Goal: Transaction & Acquisition: Purchase product/service

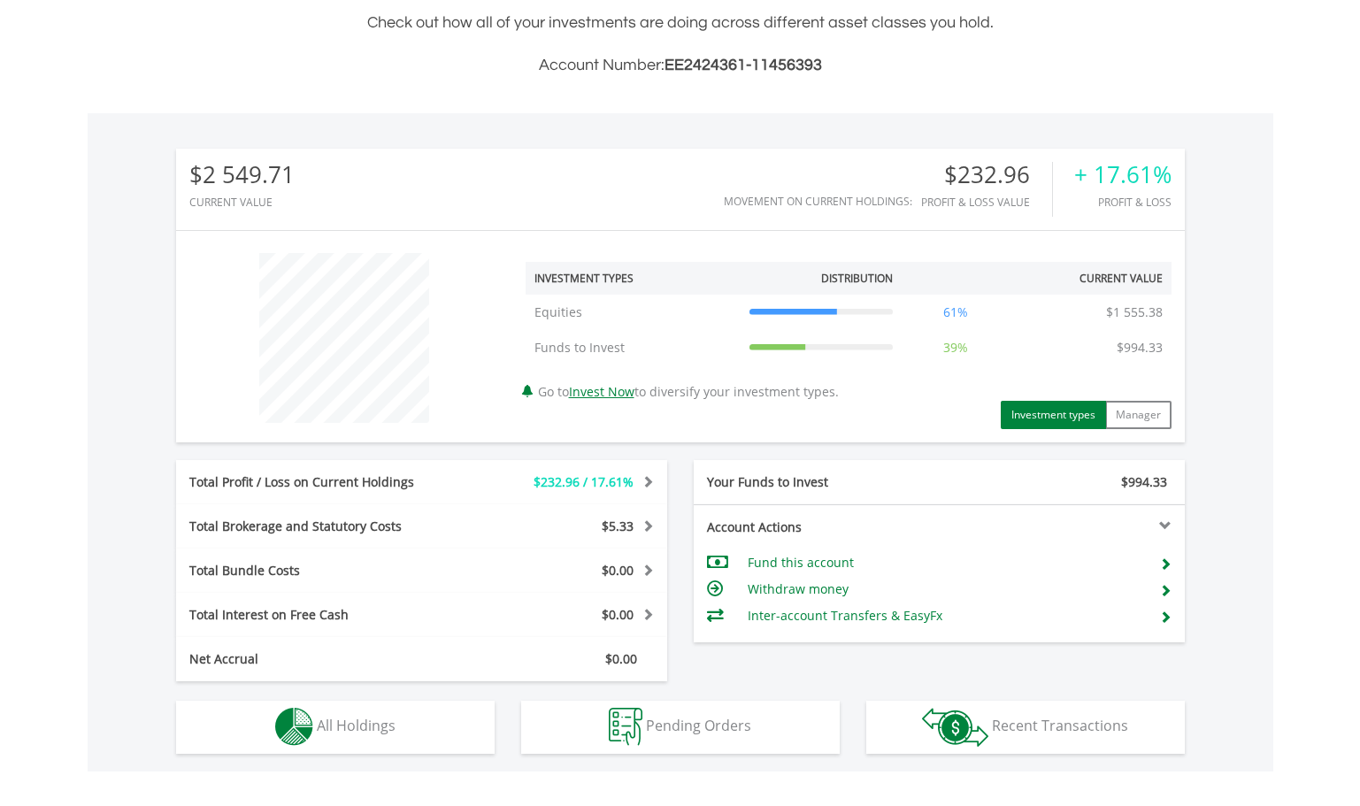
scroll to position [434, 0]
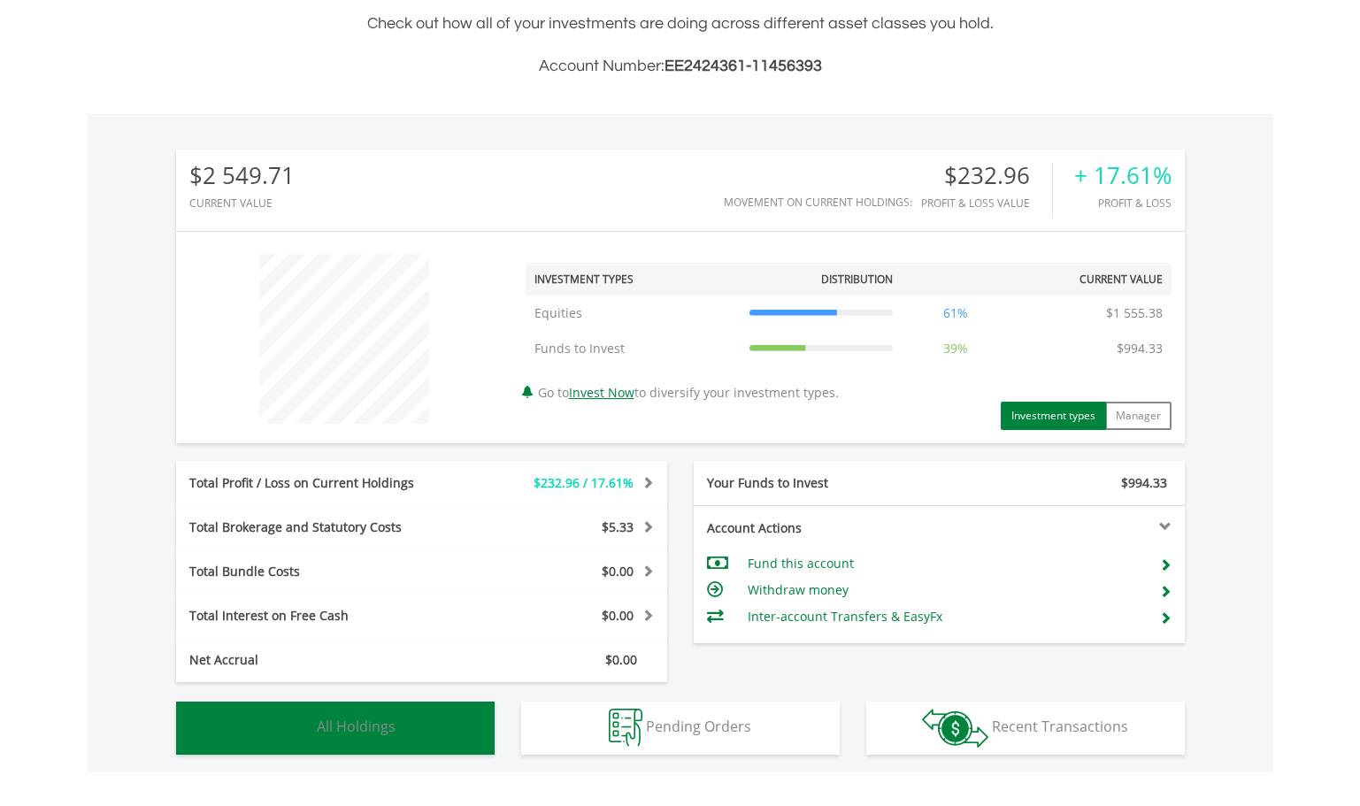
click at [342, 718] on span "All Holdings" at bounding box center [356, 726] width 79 height 19
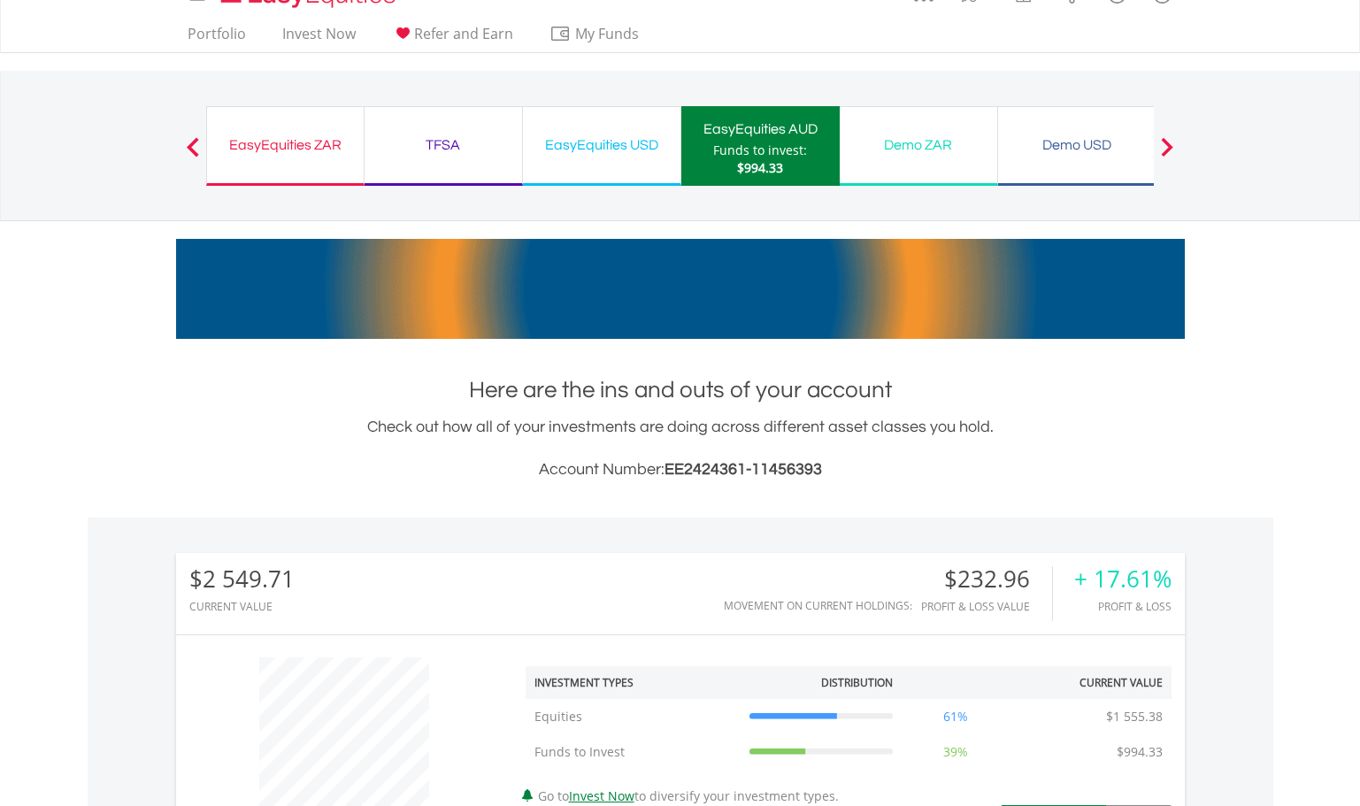
scroll to position [28, 0]
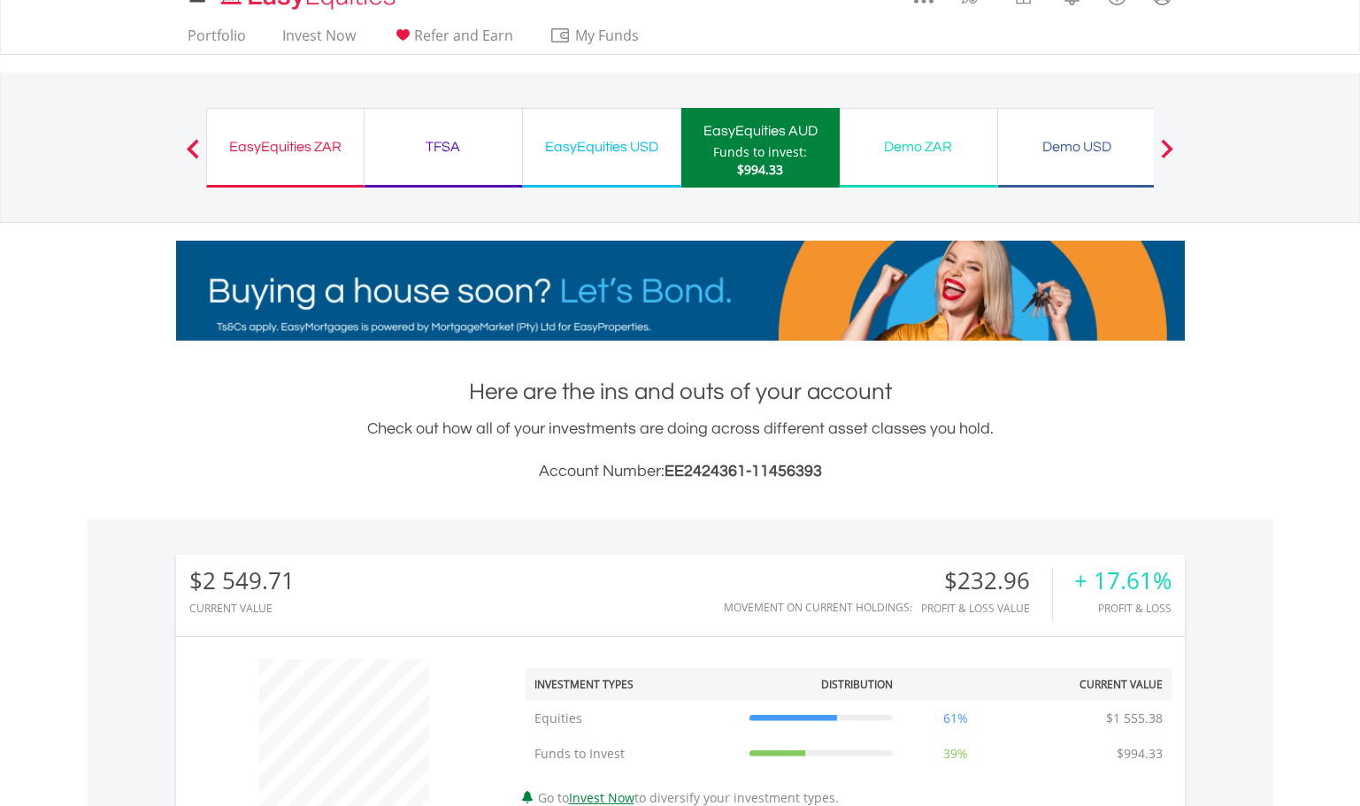
click at [292, 147] on div "EasyEquities ZAR" at bounding box center [285, 146] width 135 height 25
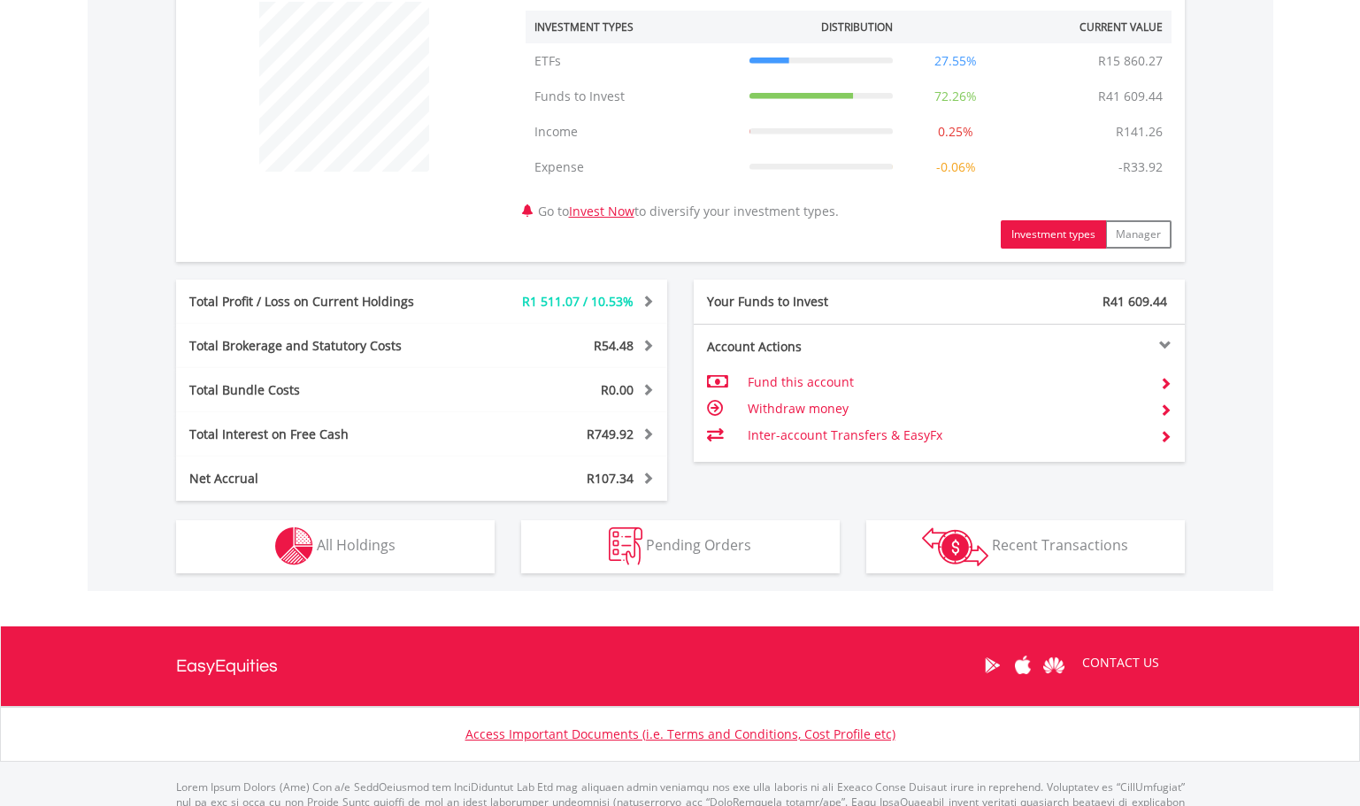
scroll to position [690, 0]
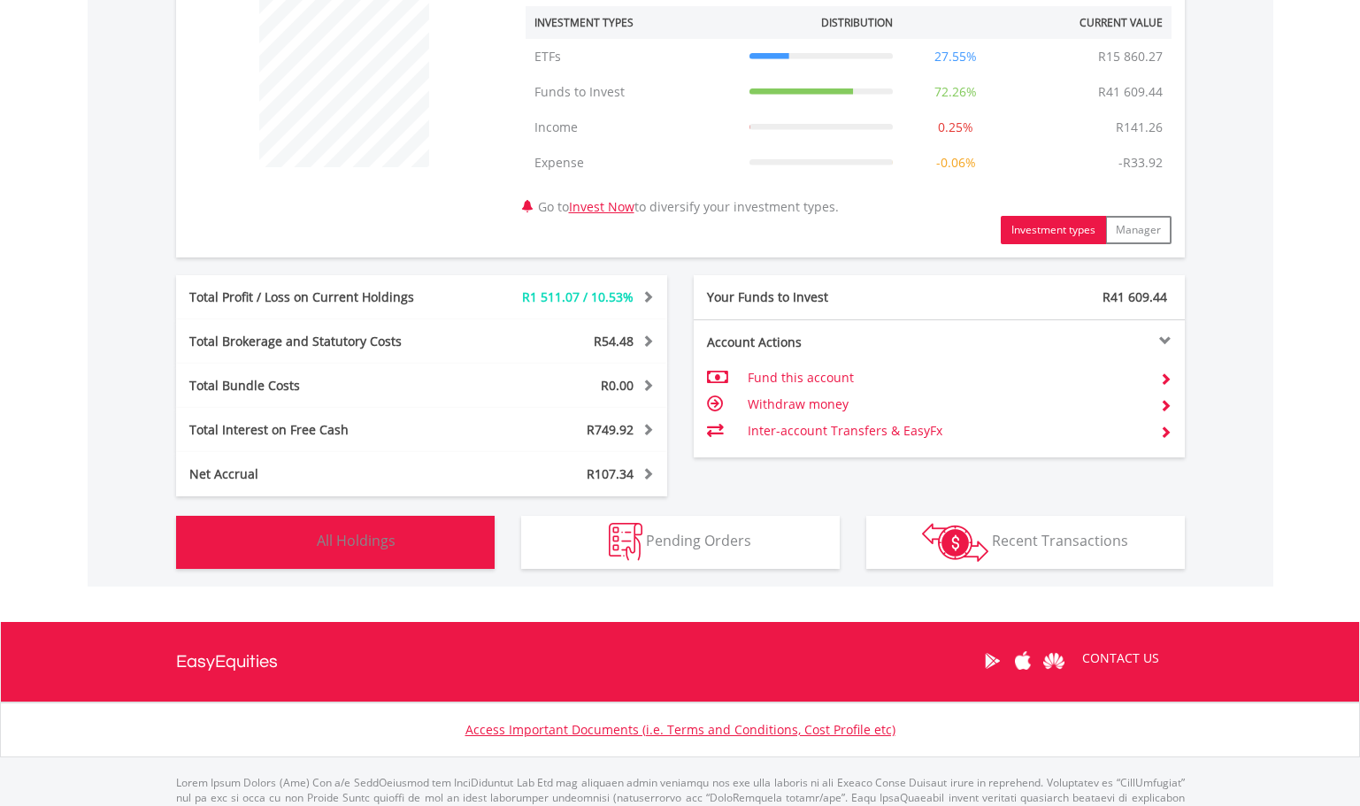
click at [372, 544] on span "All Holdings" at bounding box center [356, 540] width 79 height 19
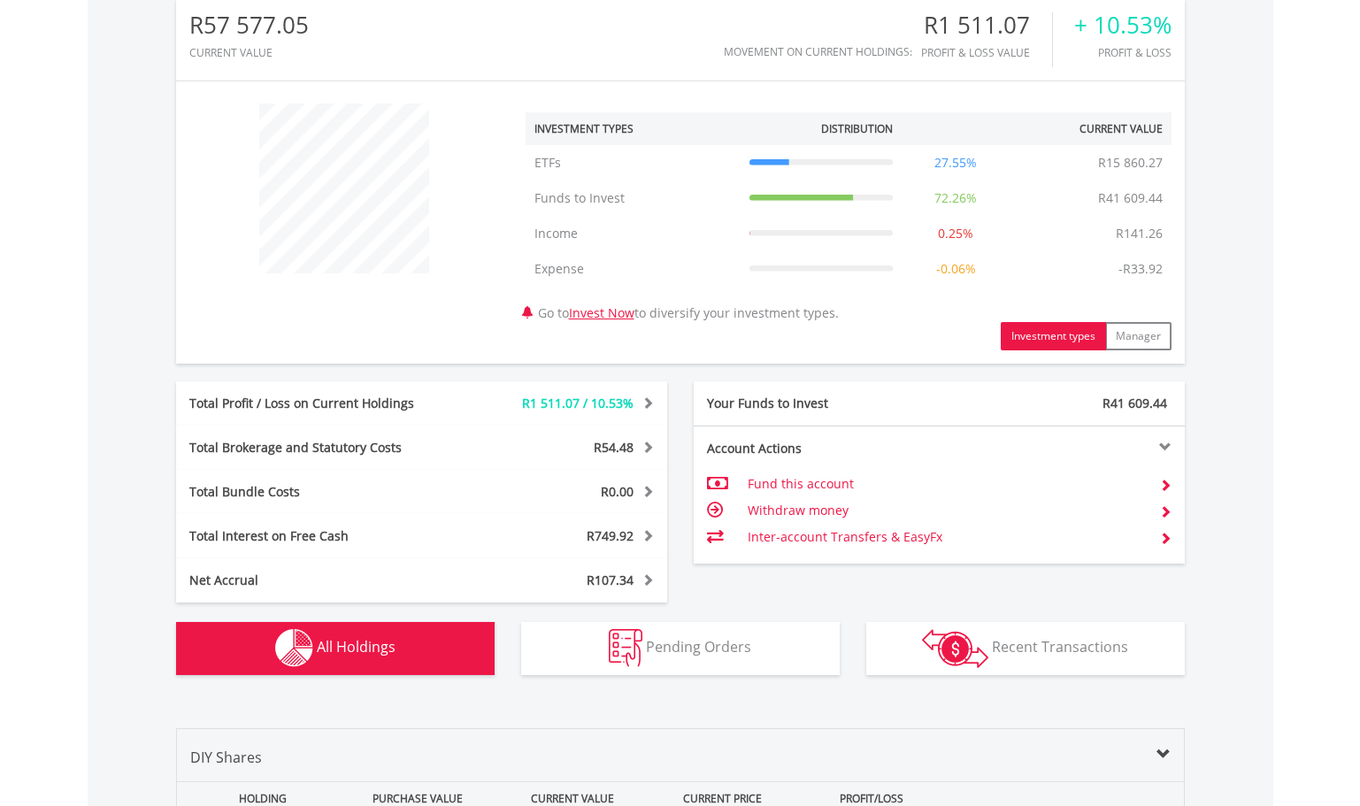
scroll to position [580, 0]
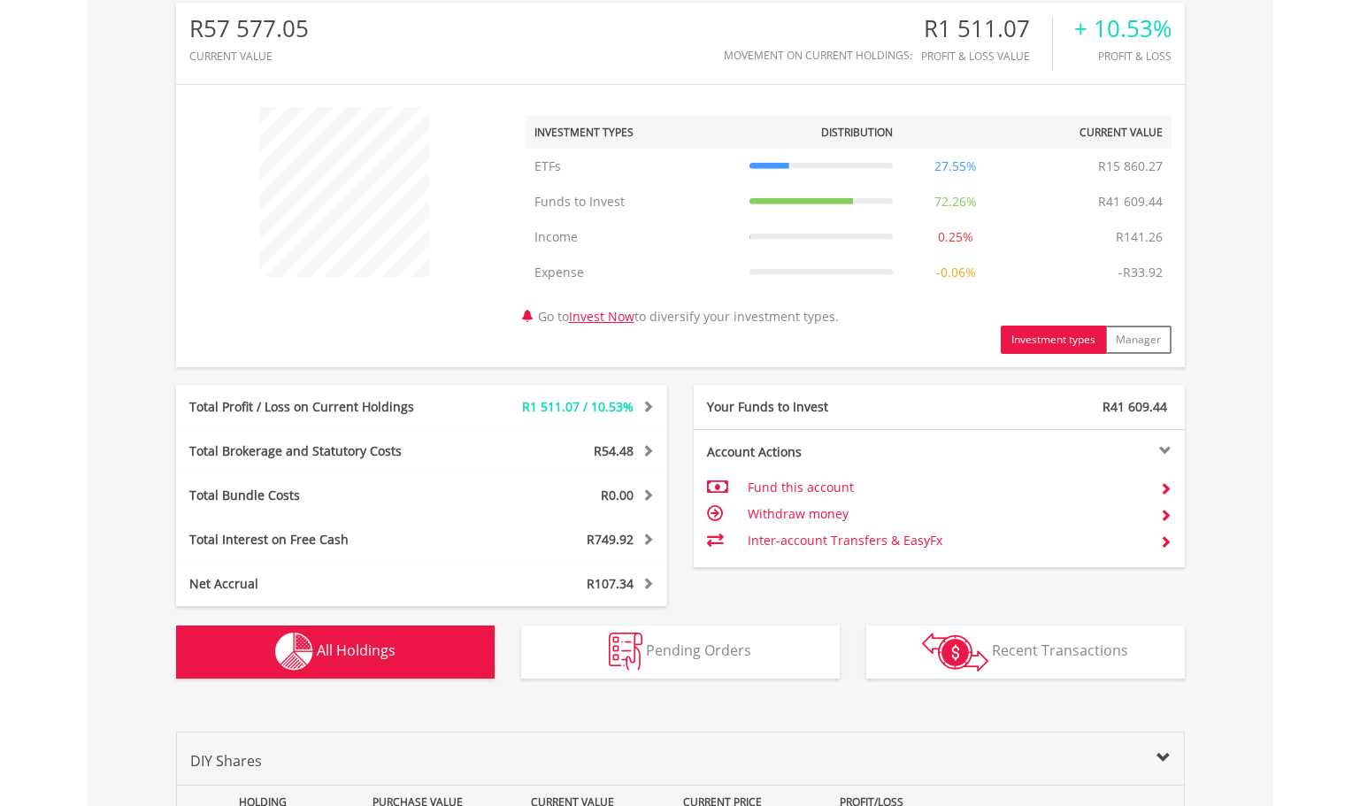
click at [810, 514] on td "Withdraw money" at bounding box center [946, 514] width 397 height 27
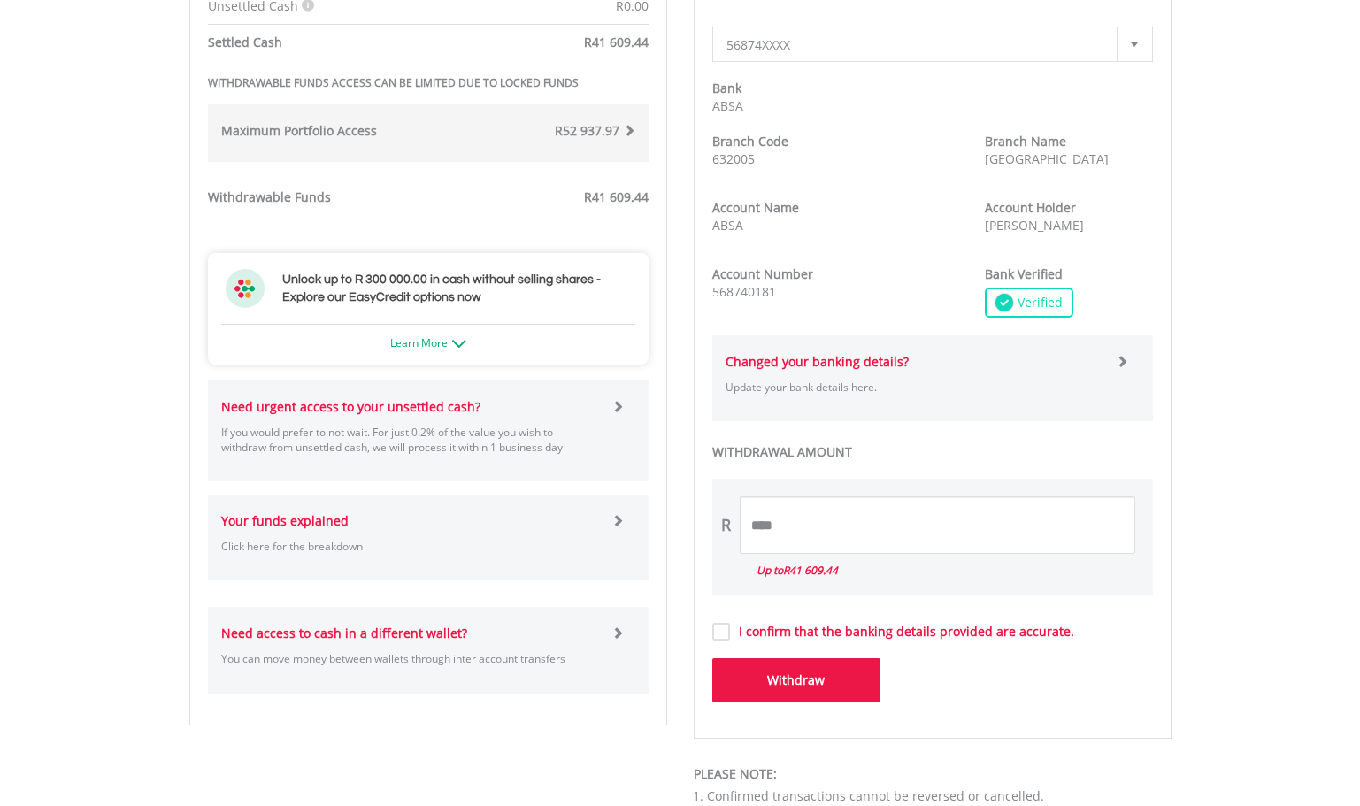
scroll to position [716, 0]
click at [751, 528] on input "****" at bounding box center [937, 523] width 395 height 58
type input "********"
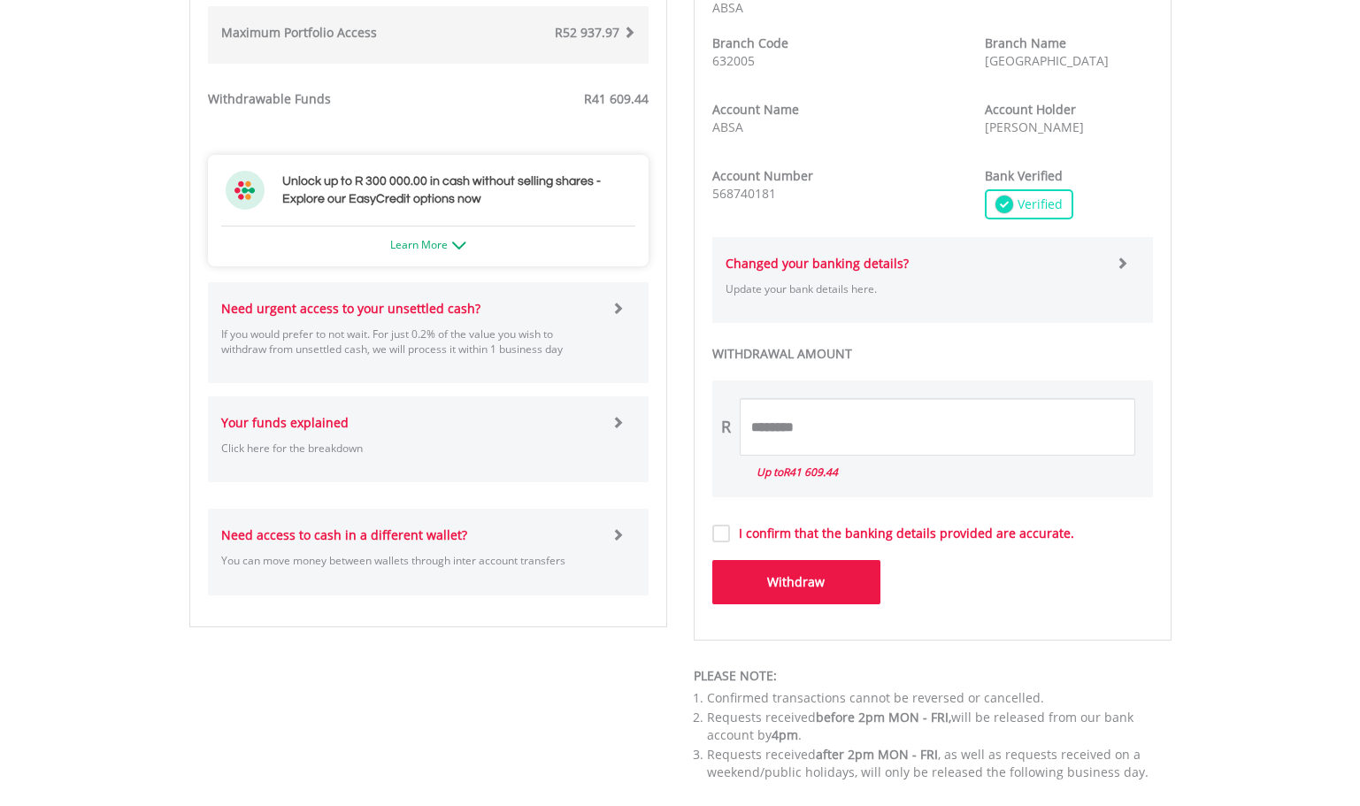
scroll to position [817, 0]
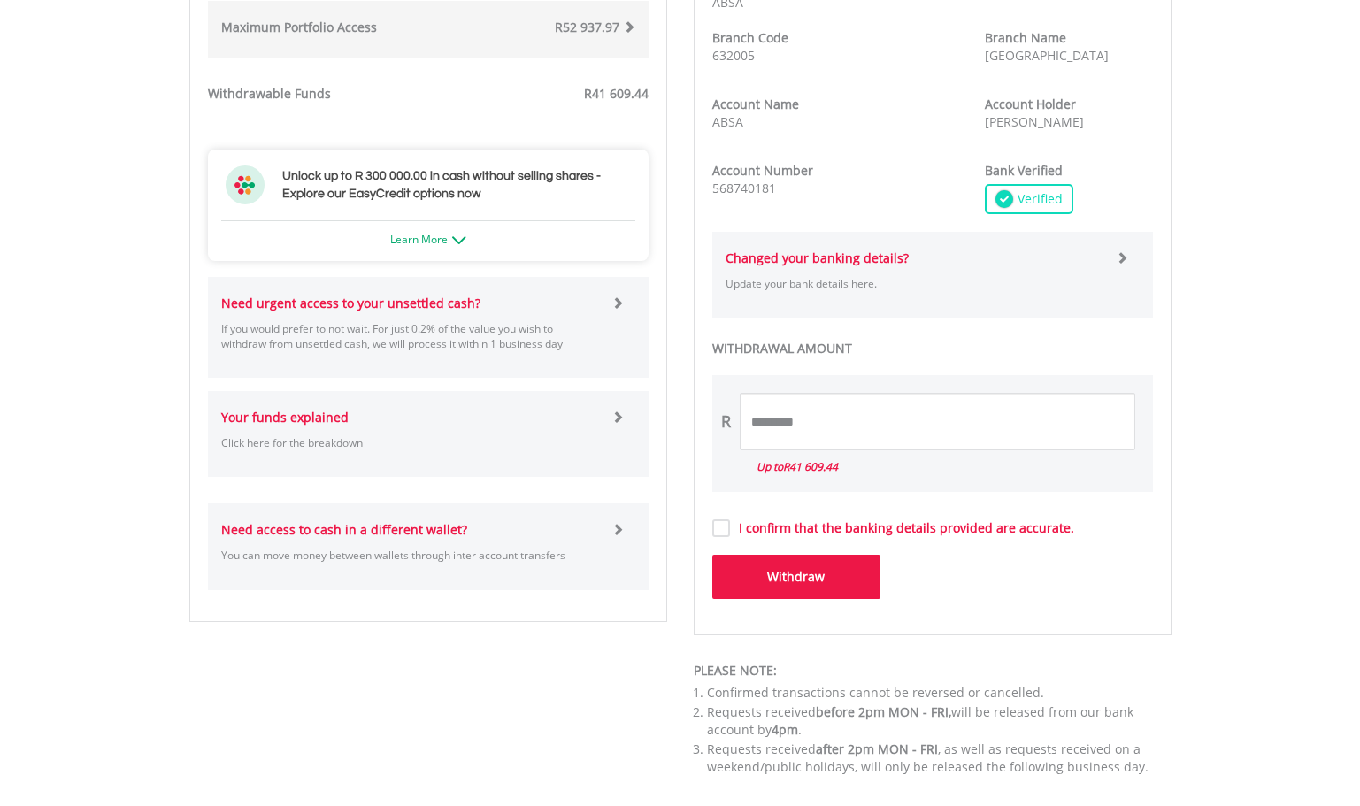
click at [804, 578] on button "Withdraw" at bounding box center [796, 577] width 168 height 44
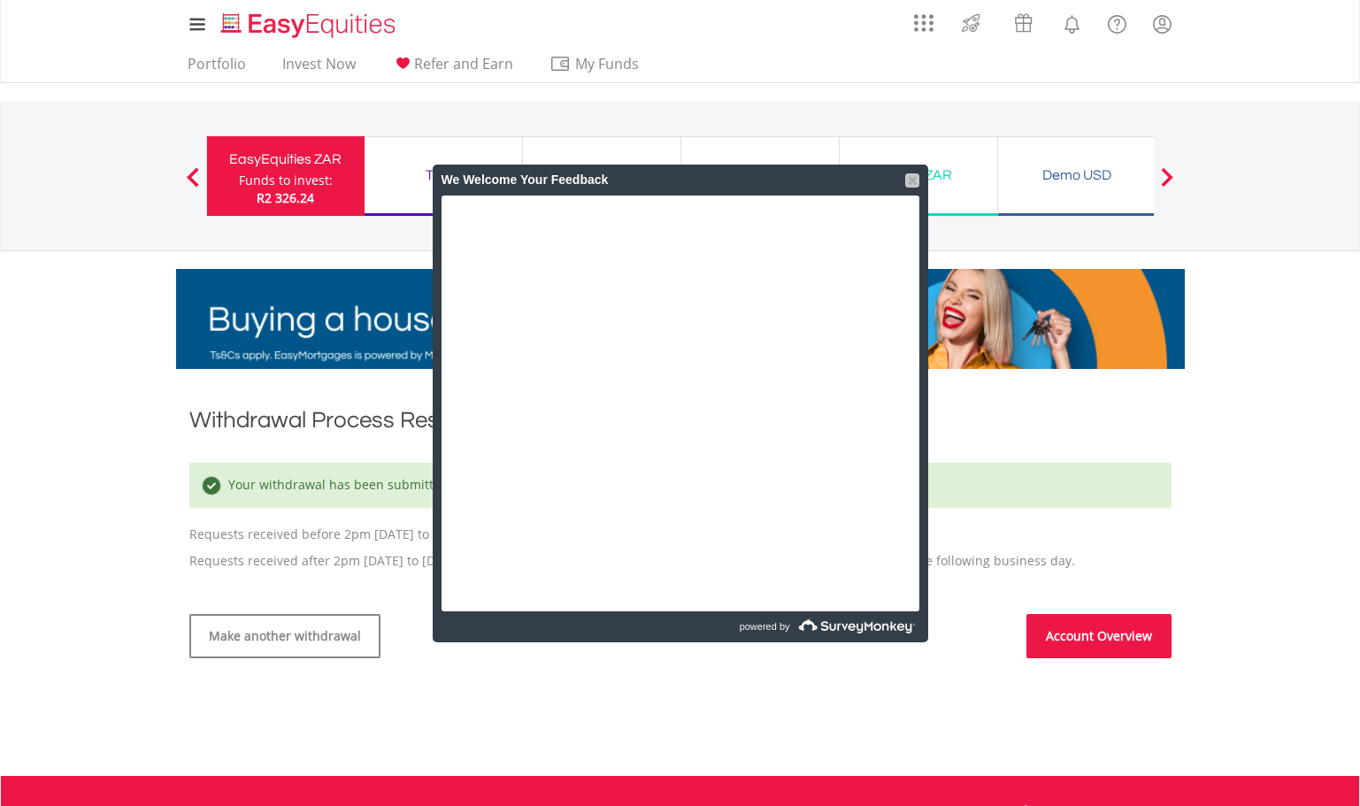
click at [910, 181] on div at bounding box center [912, 180] width 14 height 14
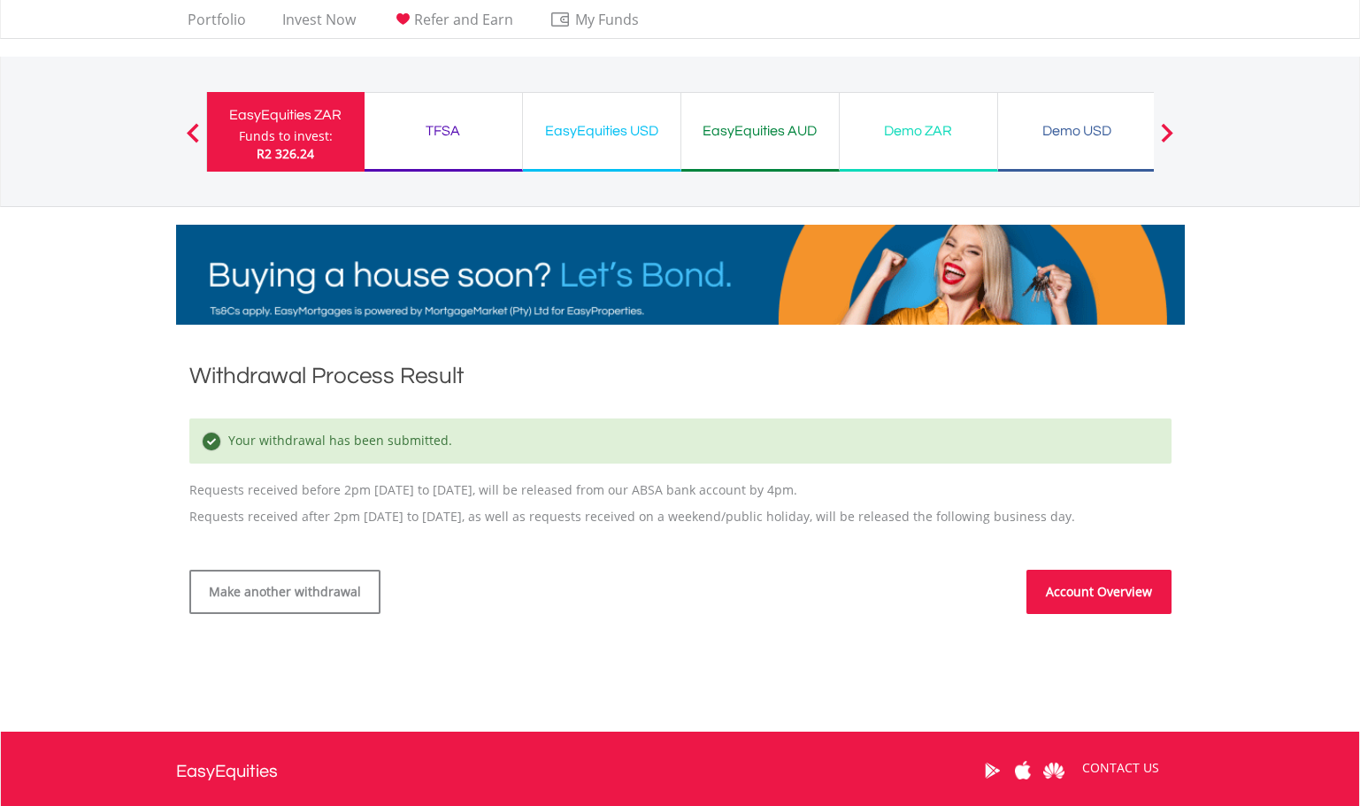
scroll to position [70, 0]
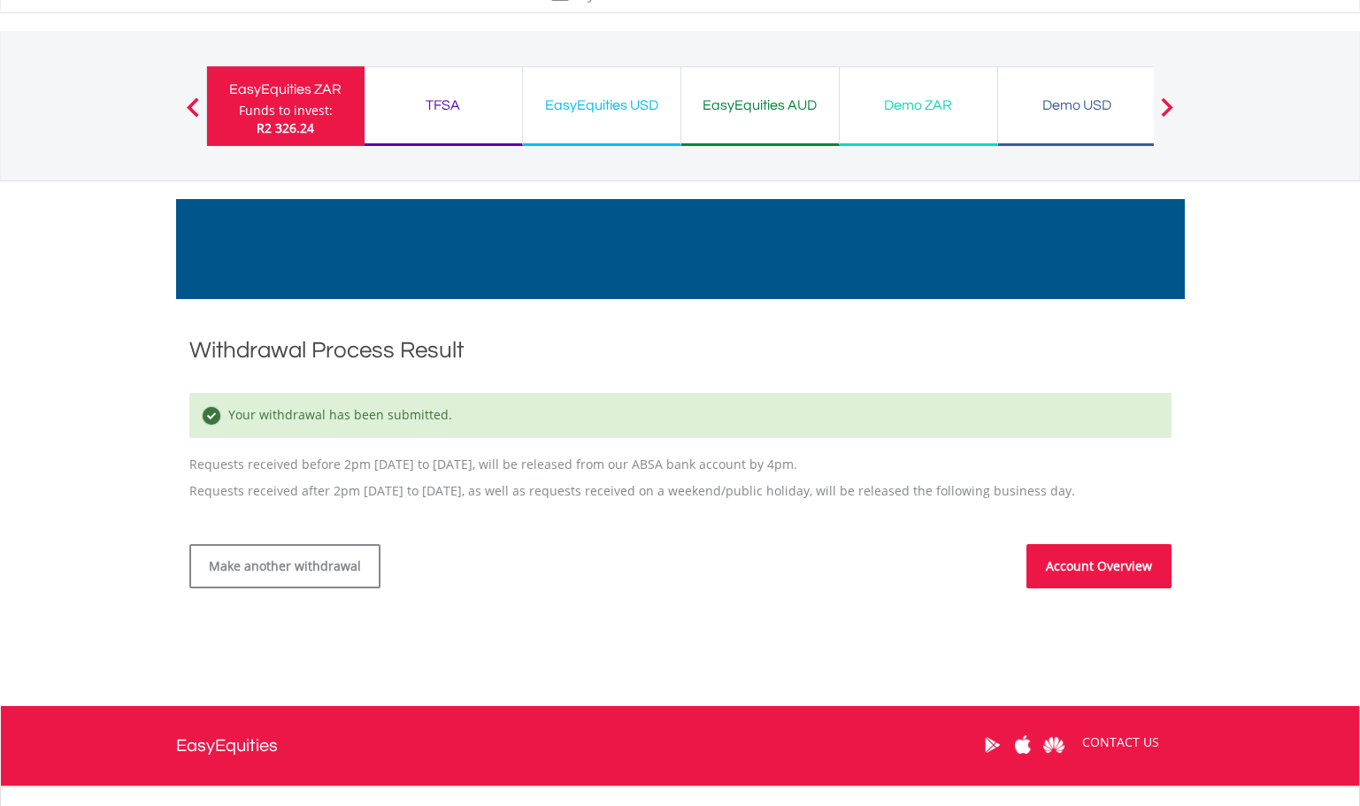
click at [1080, 572] on link "Account Overview" at bounding box center [1098, 566] width 145 height 44
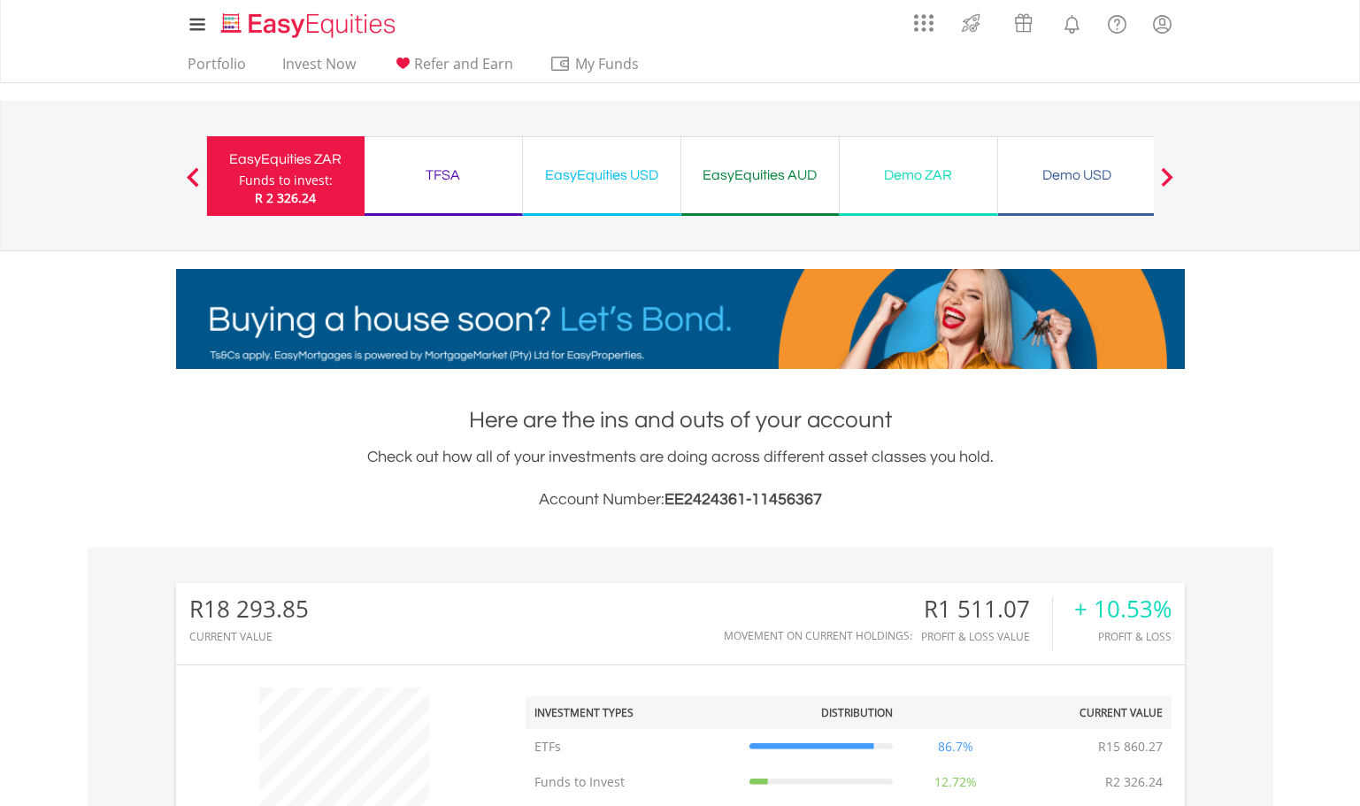
click at [739, 182] on div "EasyEquities AUD" at bounding box center [760, 175] width 136 height 25
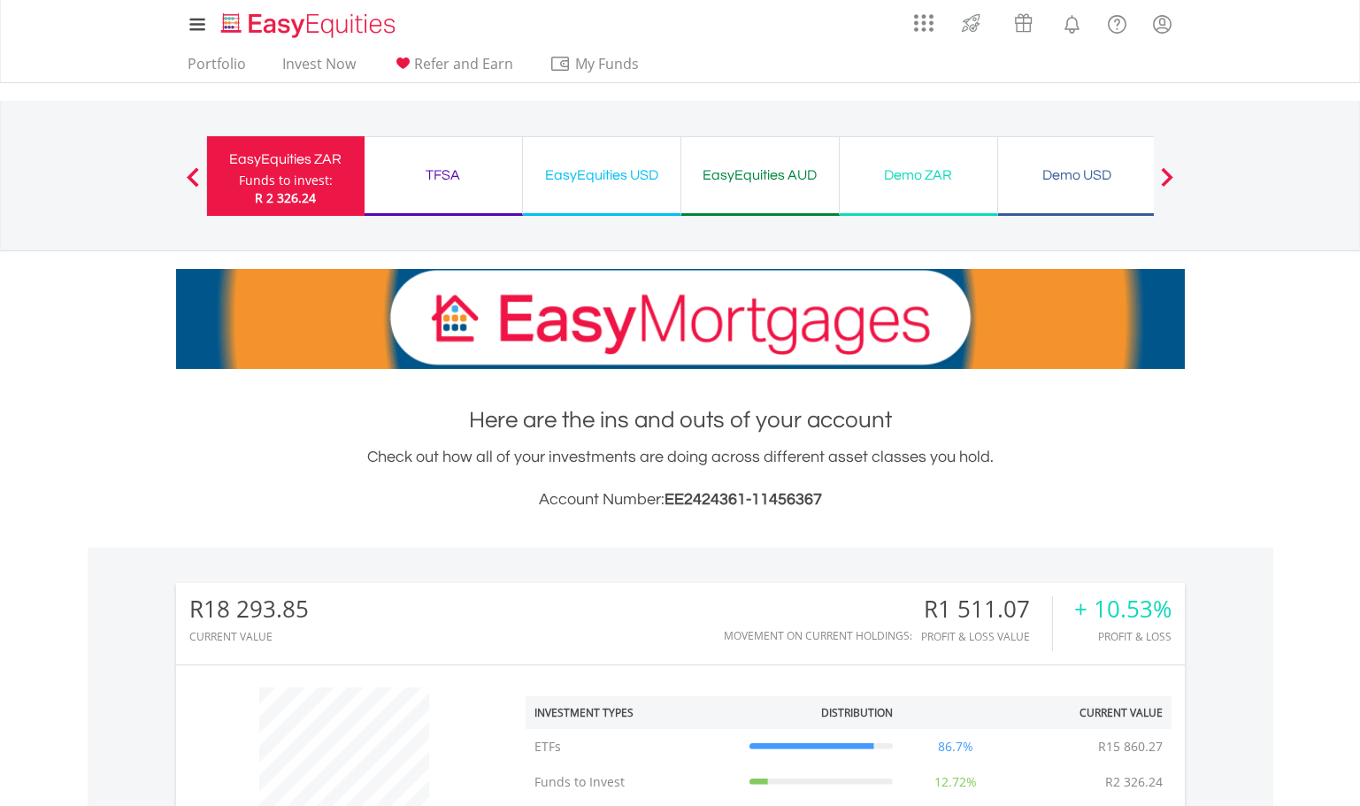
scroll to position [2, 0]
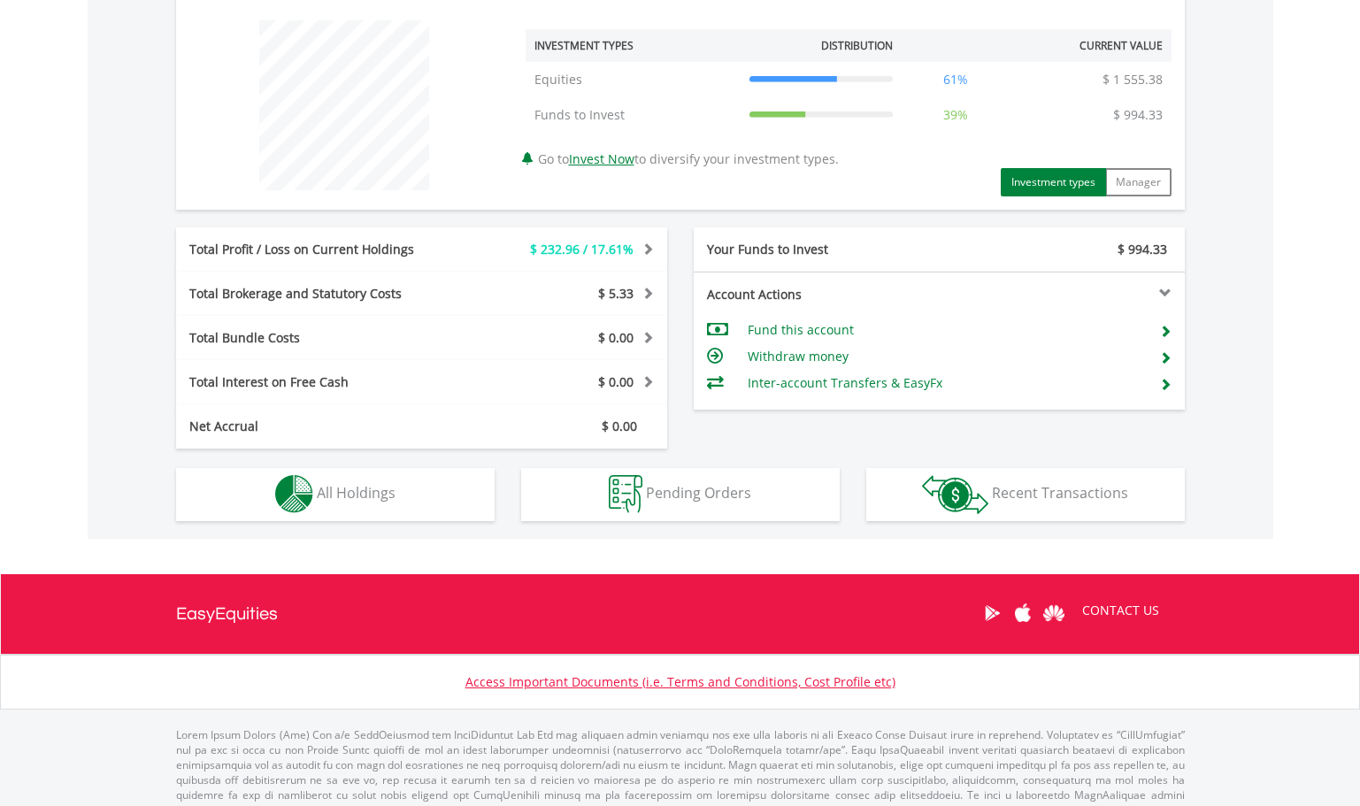
scroll to position [691, 0]
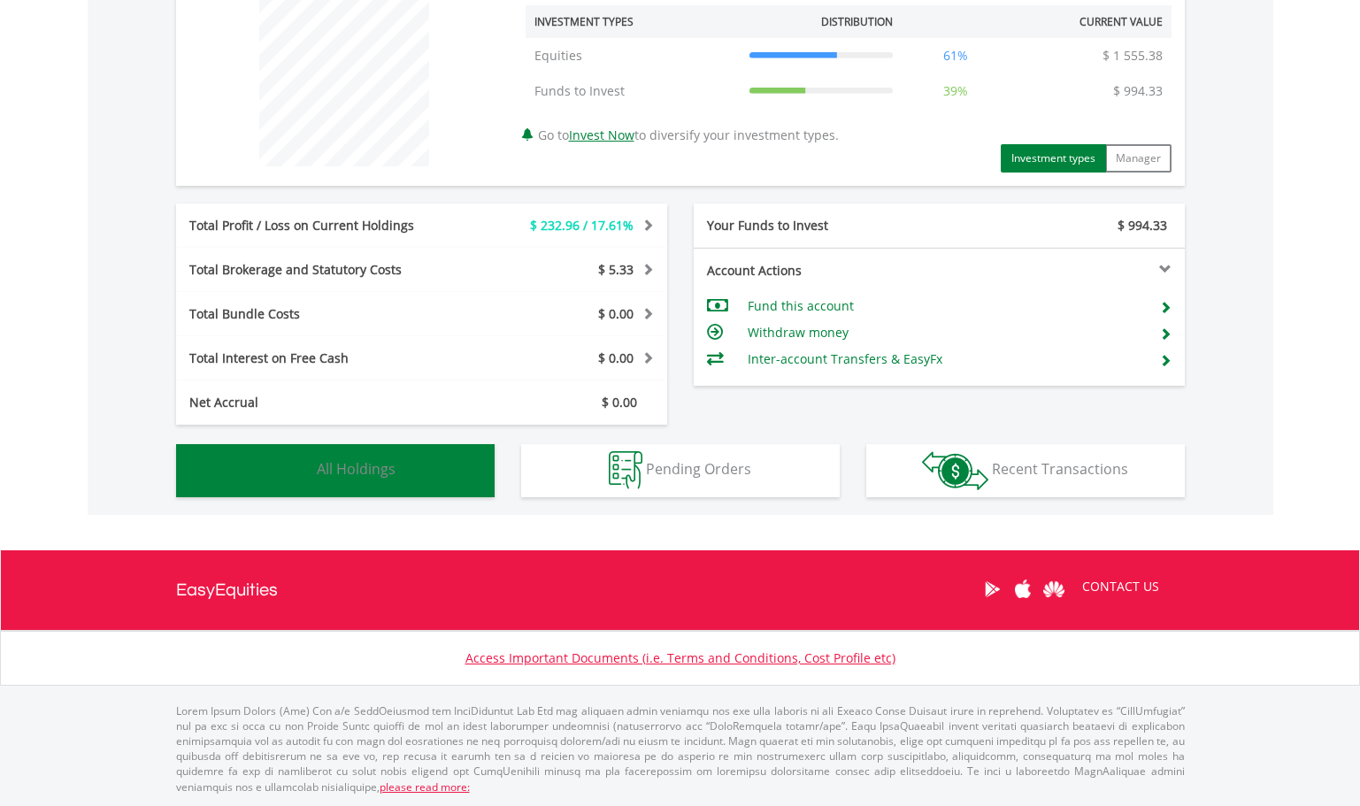
click at [351, 470] on span "All Holdings" at bounding box center [356, 468] width 79 height 19
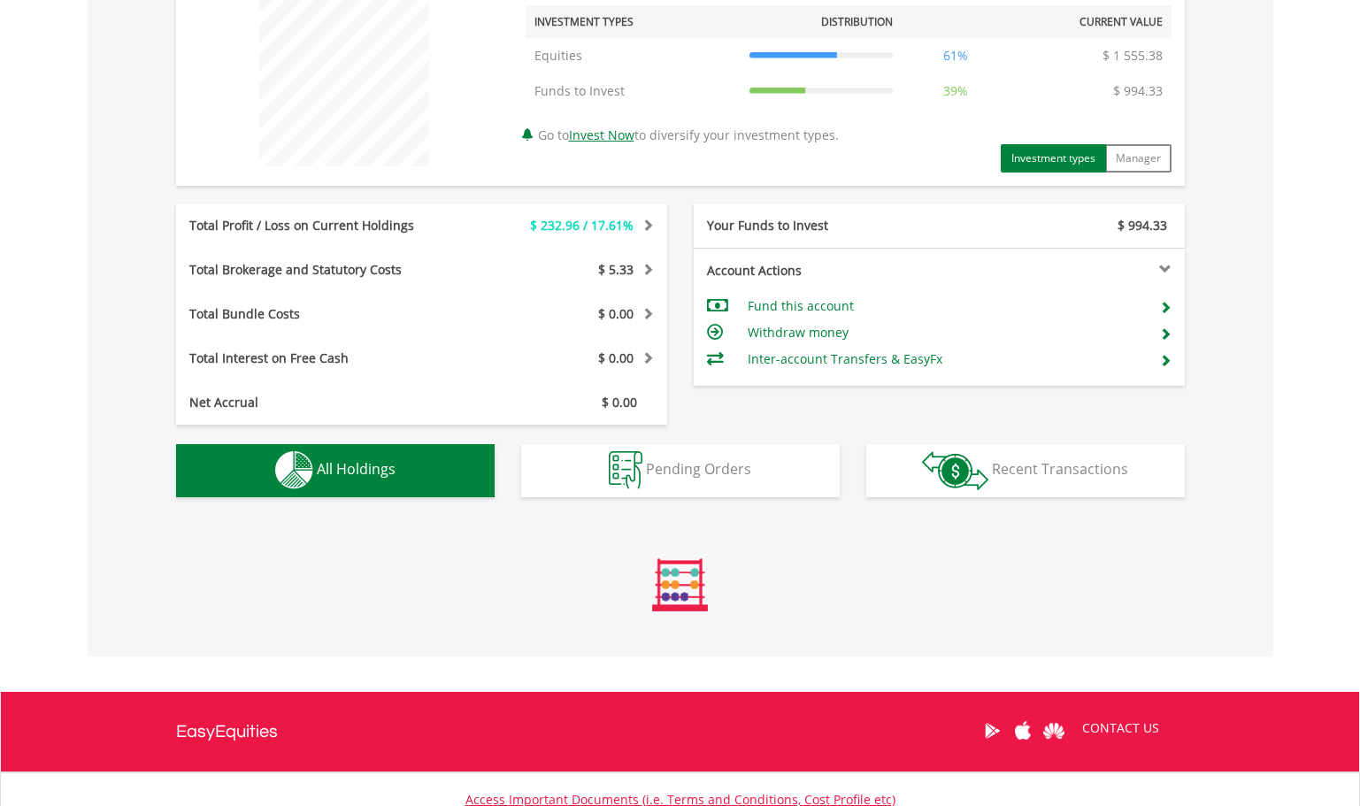
scroll to position [941, 0]
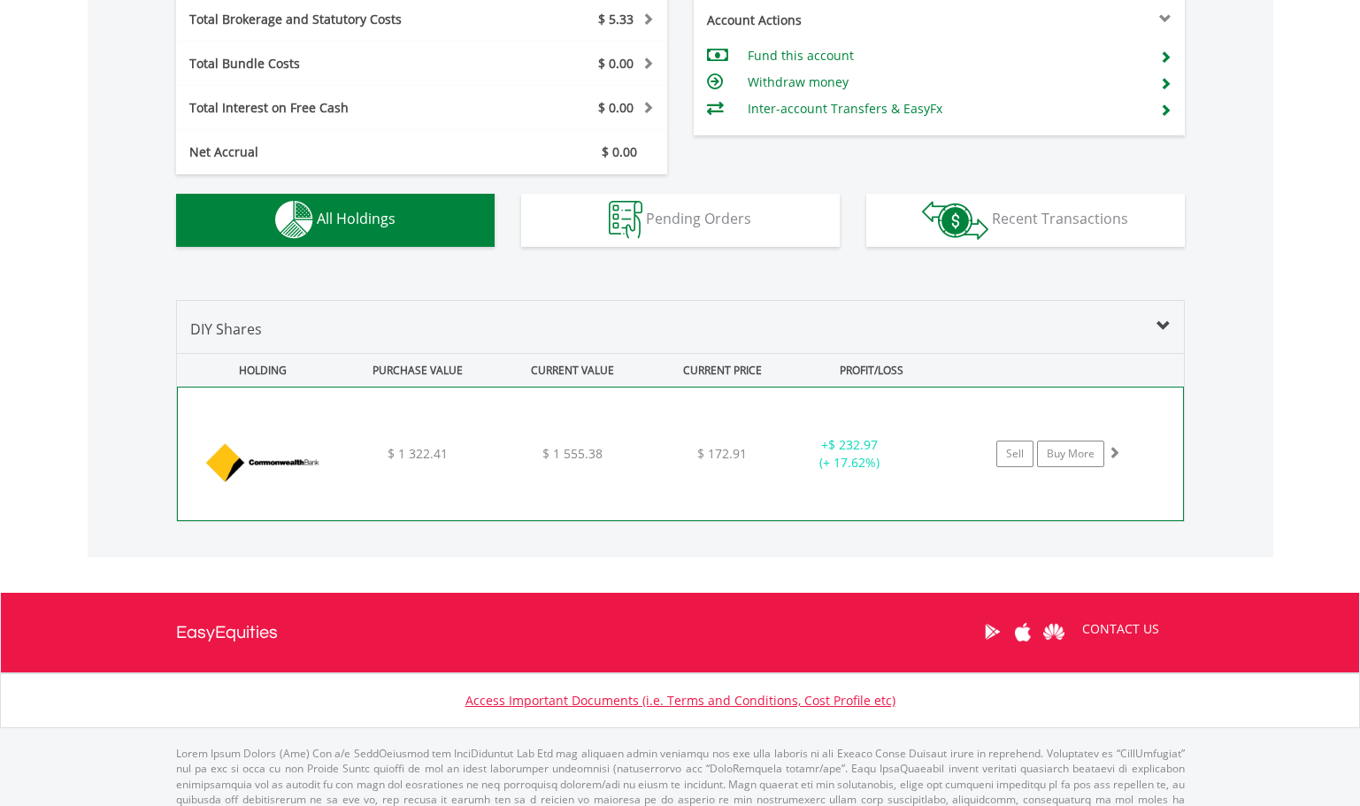
click at [251, 467] on img at bounding box center [263, 463] width 152 height 106
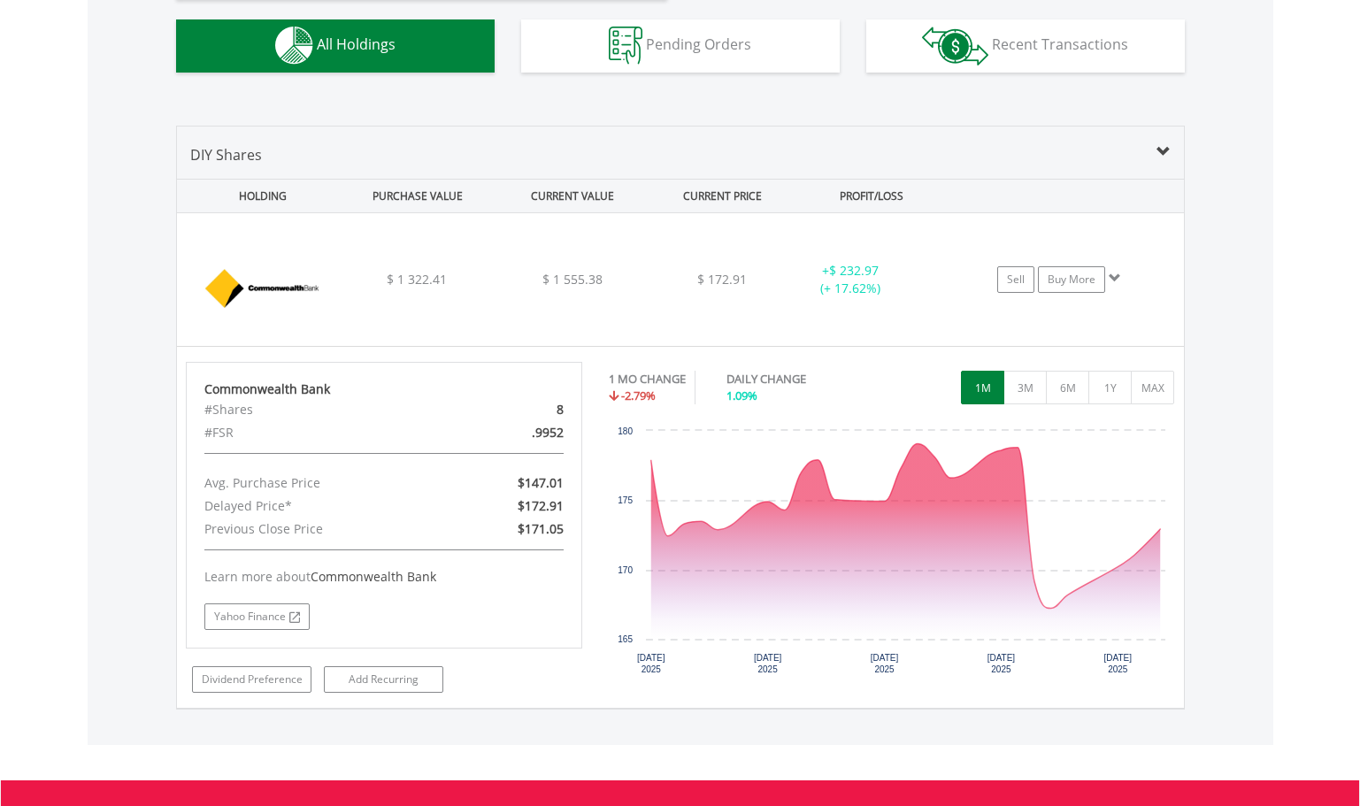
scroll to position [1110, 0]
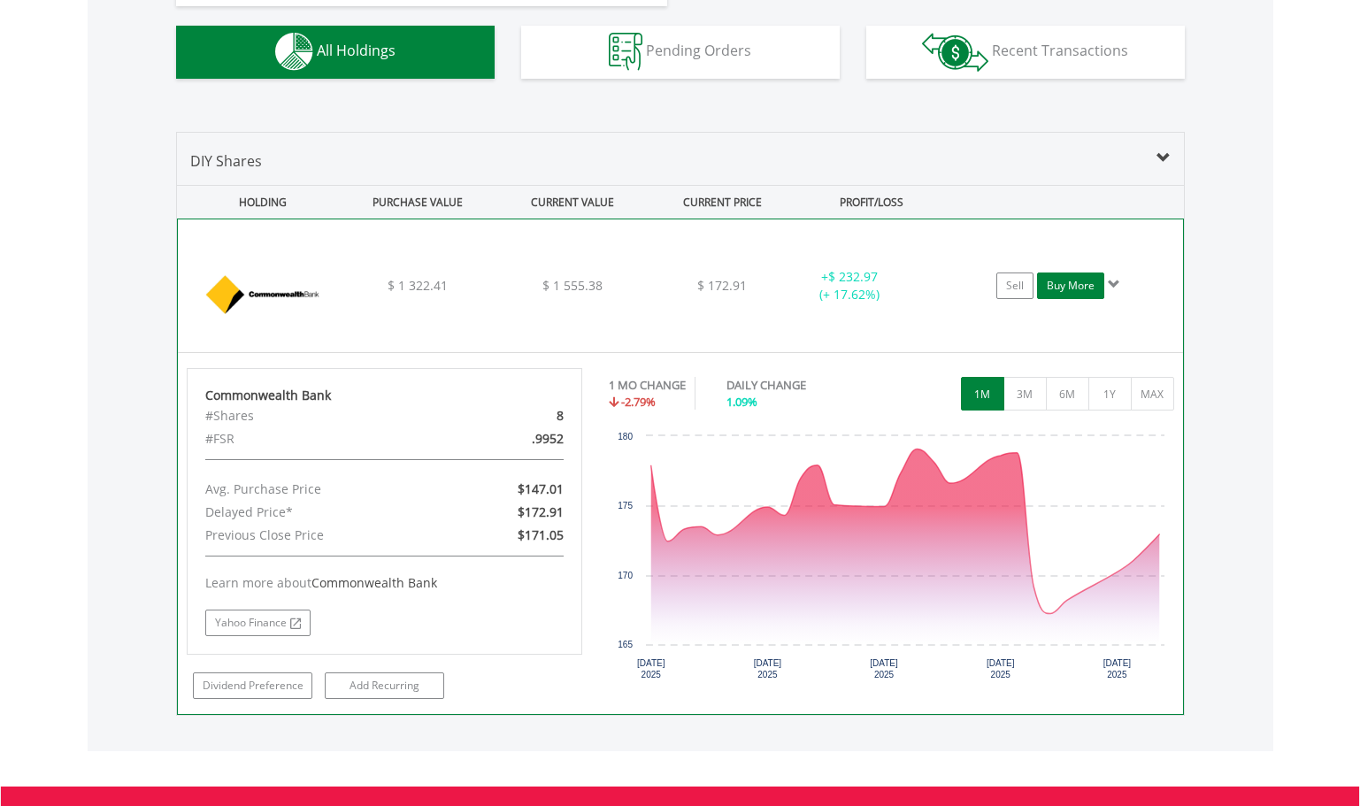
click at [1064, 288] on link "Buy More" at bounding box center [1070, 286] width 67 height 27
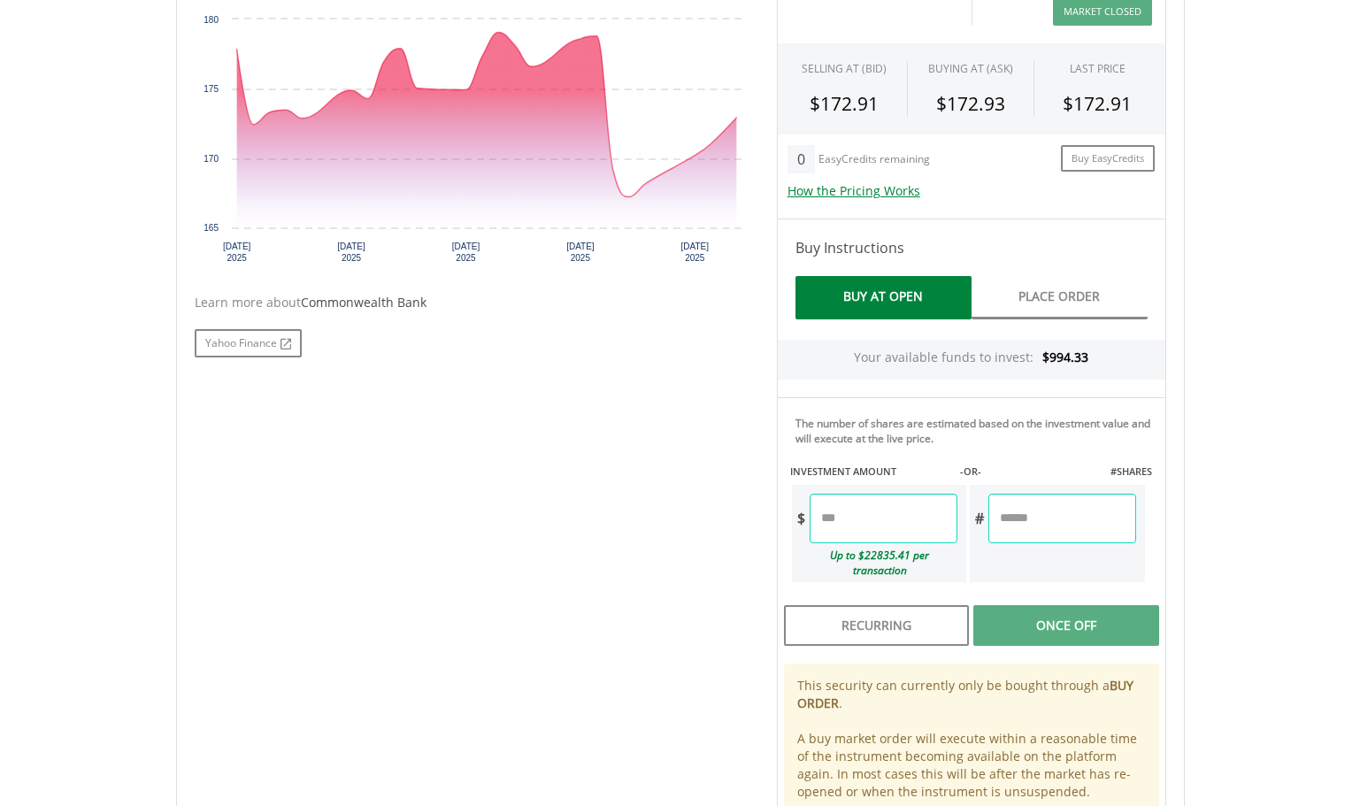
scroll to position [620, 0]
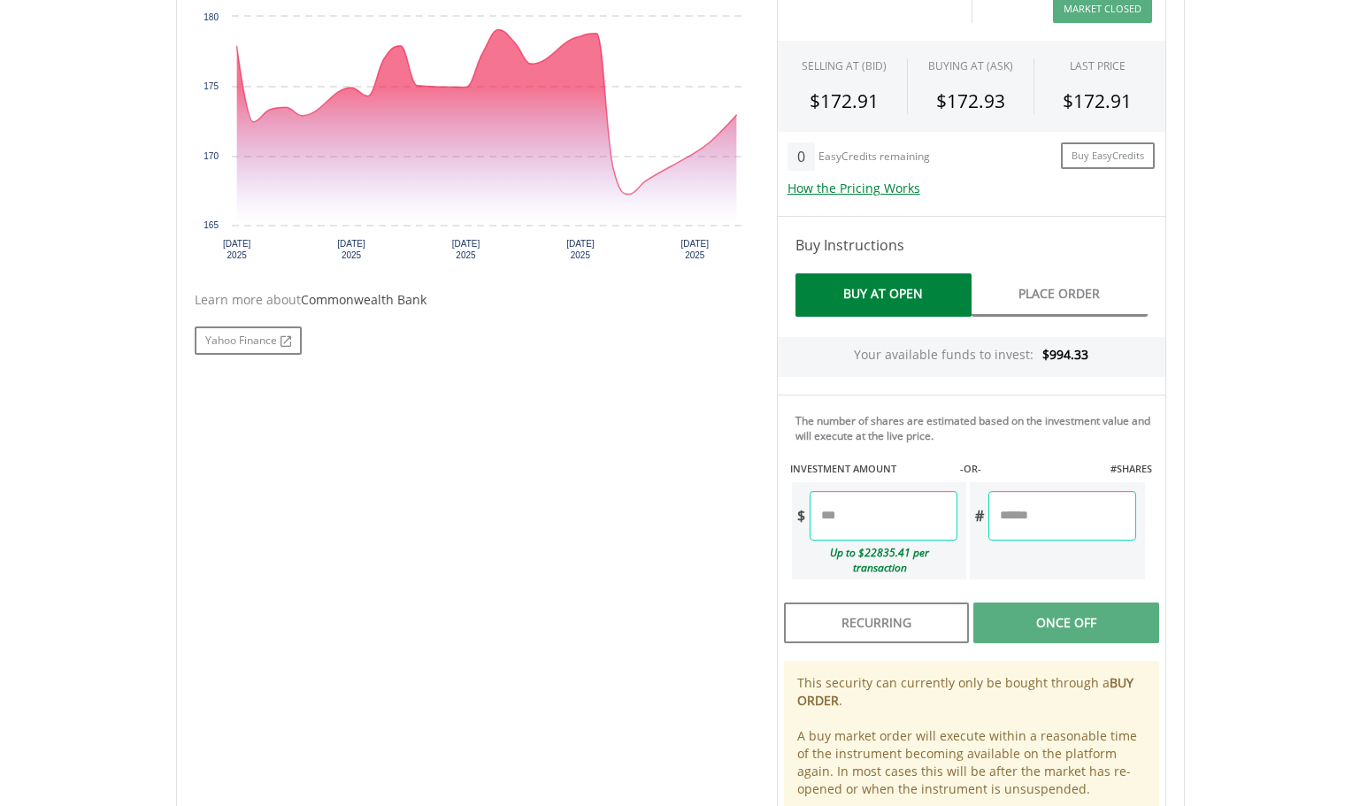
click at [1035, 519] on input "number" at bounding box center [1061, 516] width 147 height 50
type input "*"
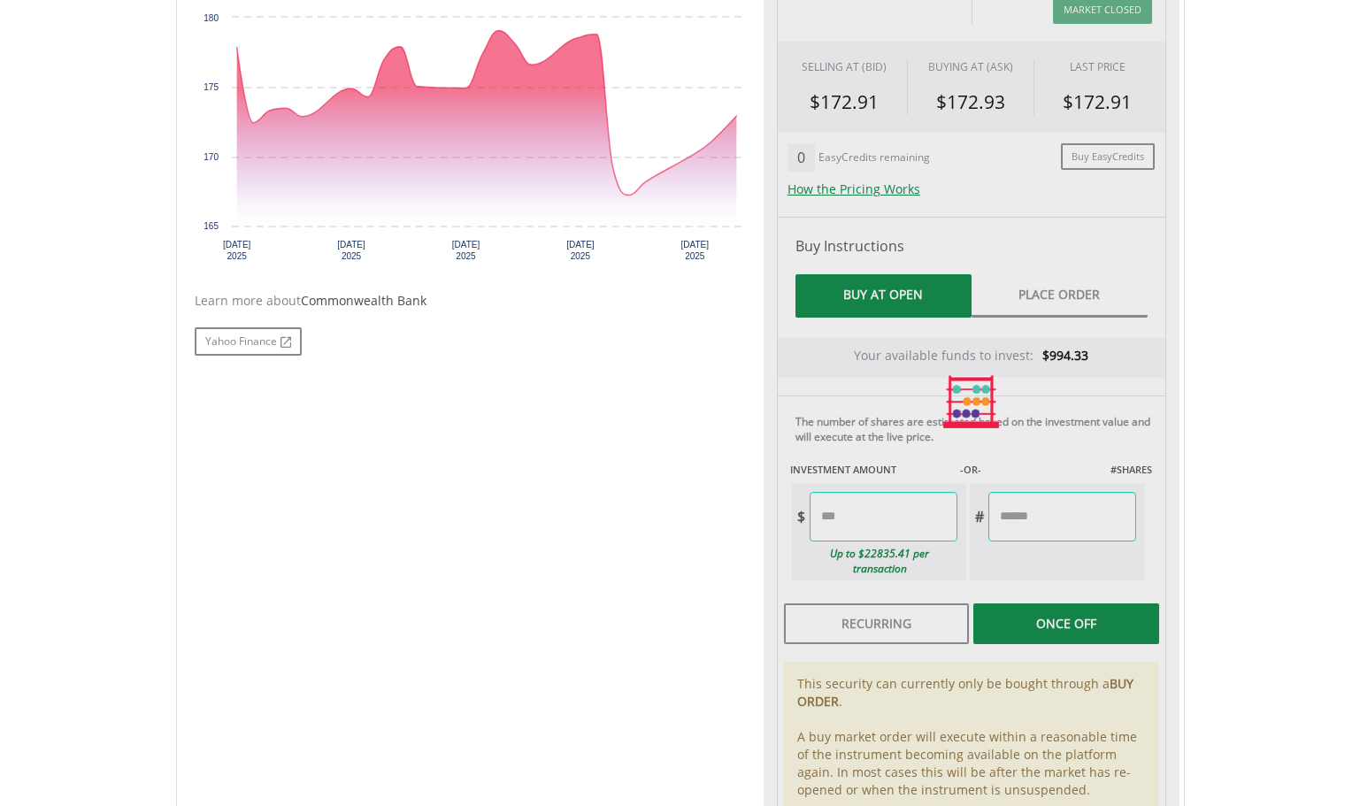
click at [1119, 560] on div "Last Updated Price: 20-min. Delay* Price Update Cost: 0 Credits Market Closed S…" at bounding box center [972, 402] width 416 height 905
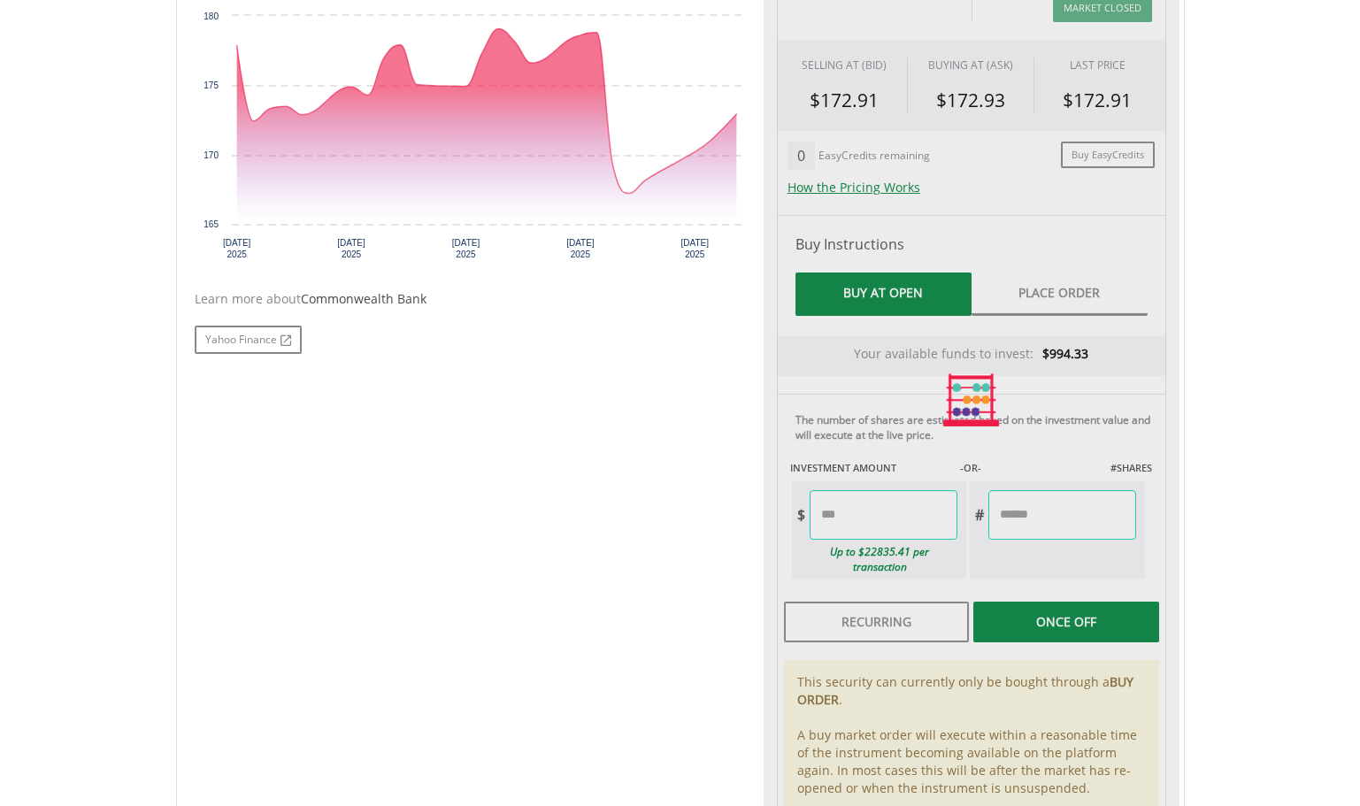
type input "******"
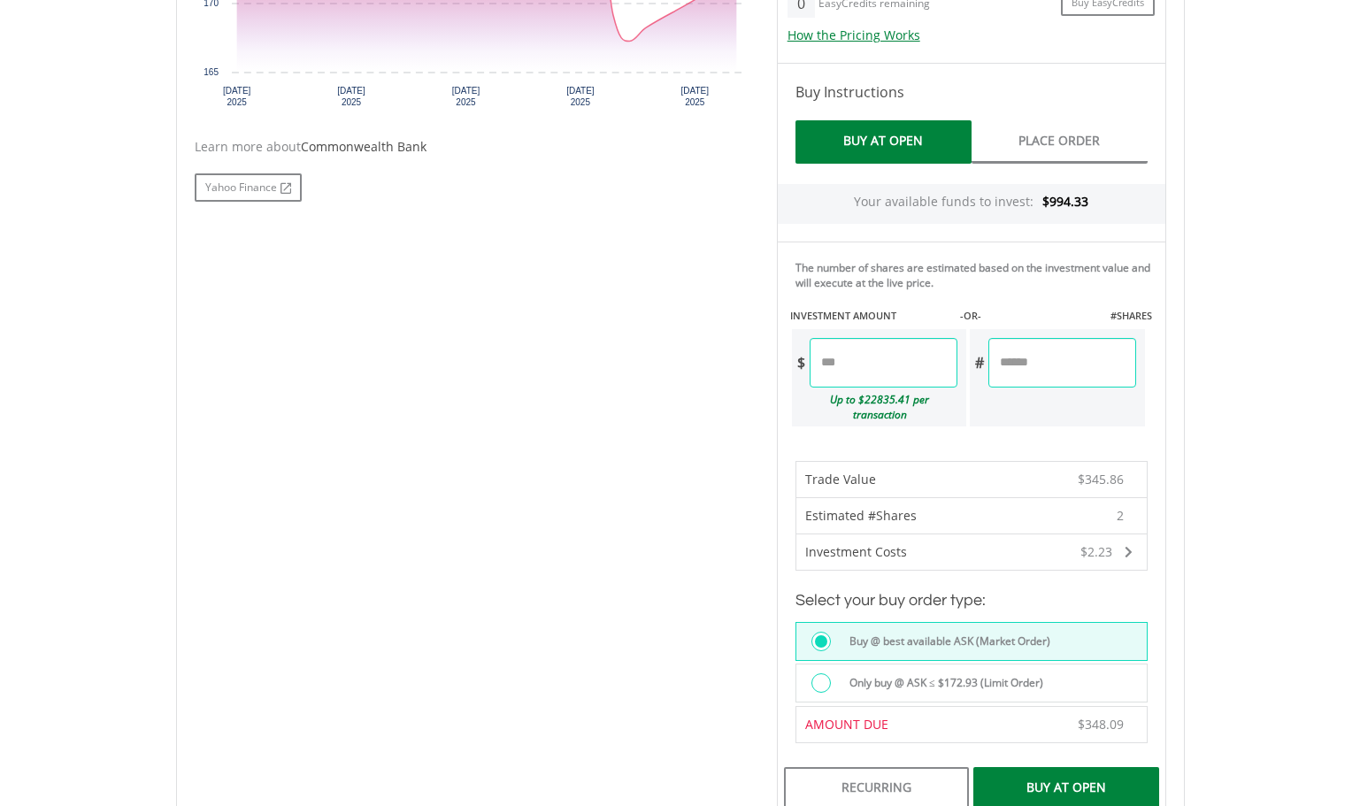
scroll to position [777, 0]
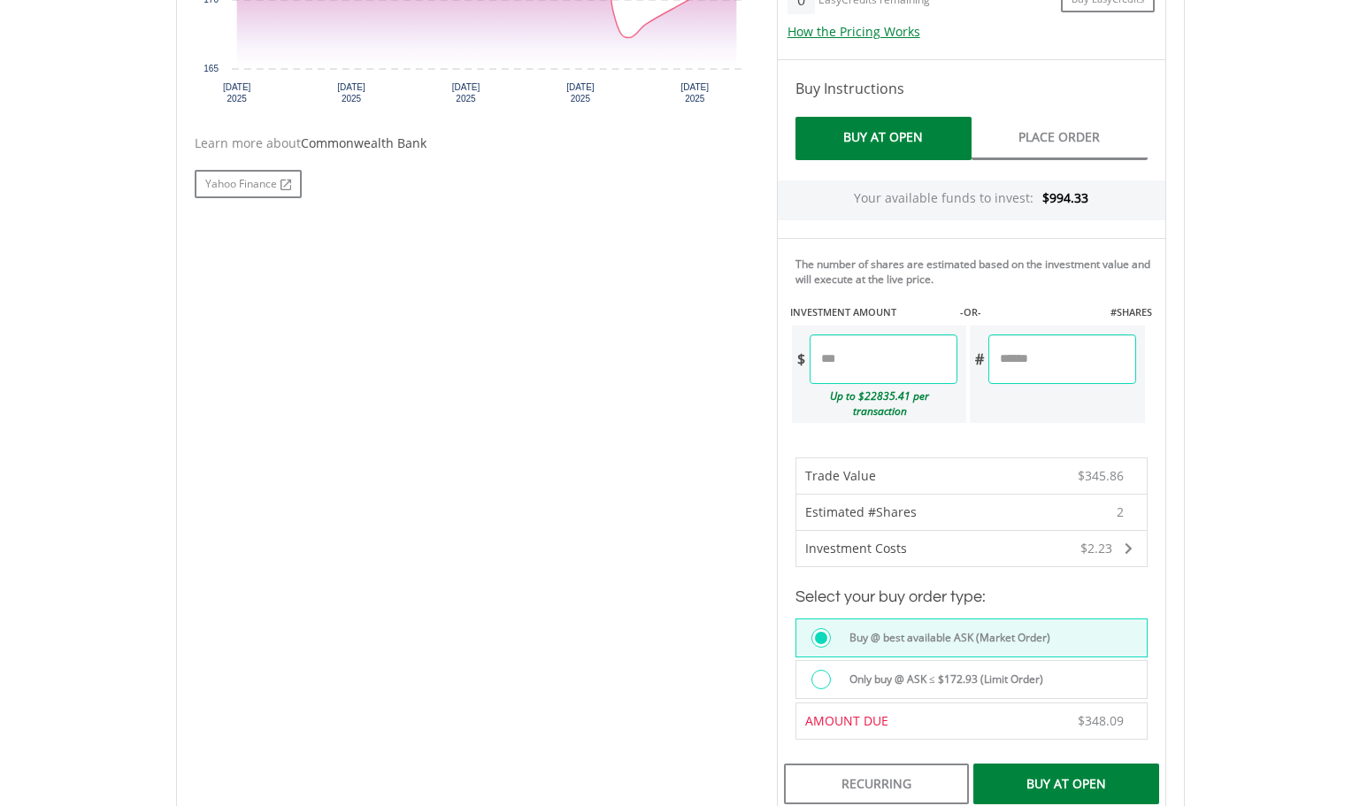
click at [1051, 772] on div "Buy At Open" at bounding box center [1065, 784] width 185 height 41
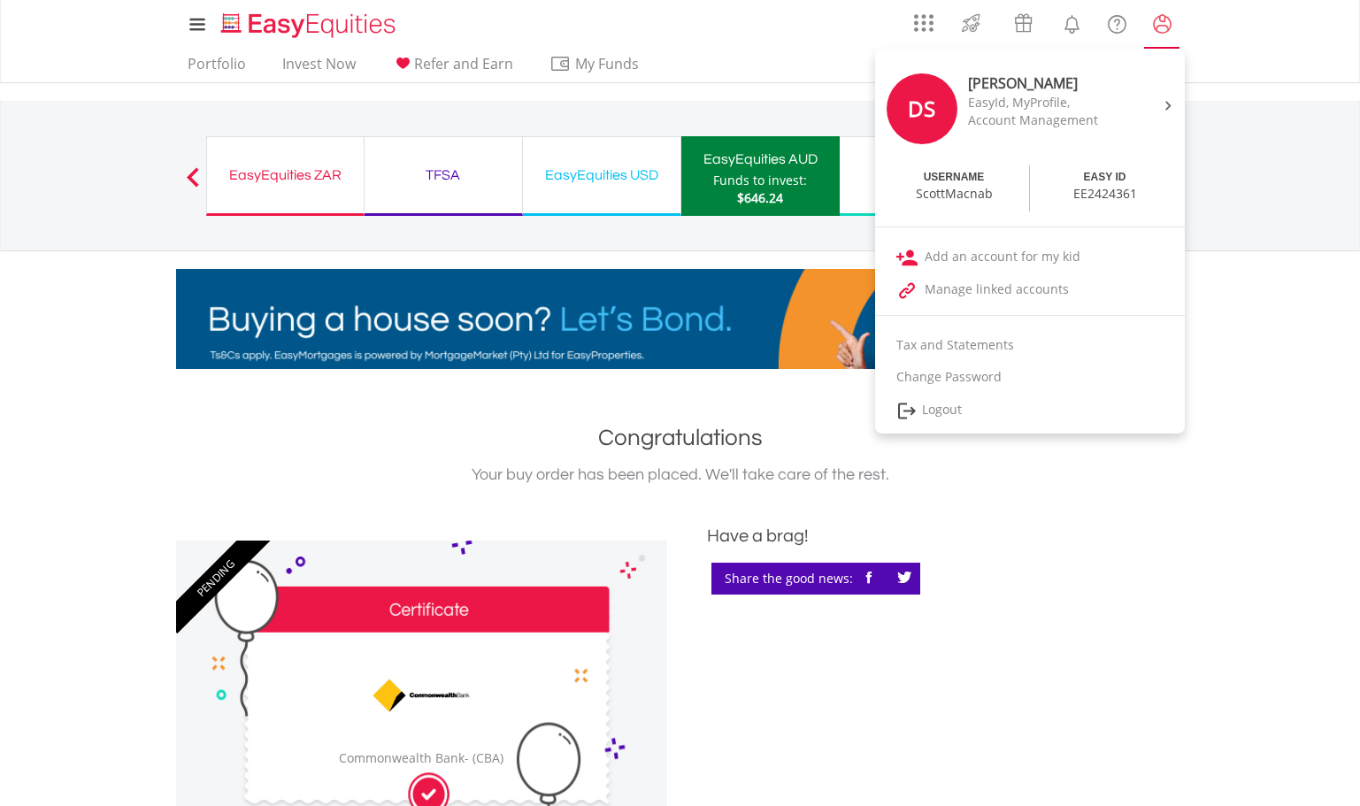
click at [1160, 27] on lord-icon "My Profile" at bounding box center [1162, 24] width 22 height 22
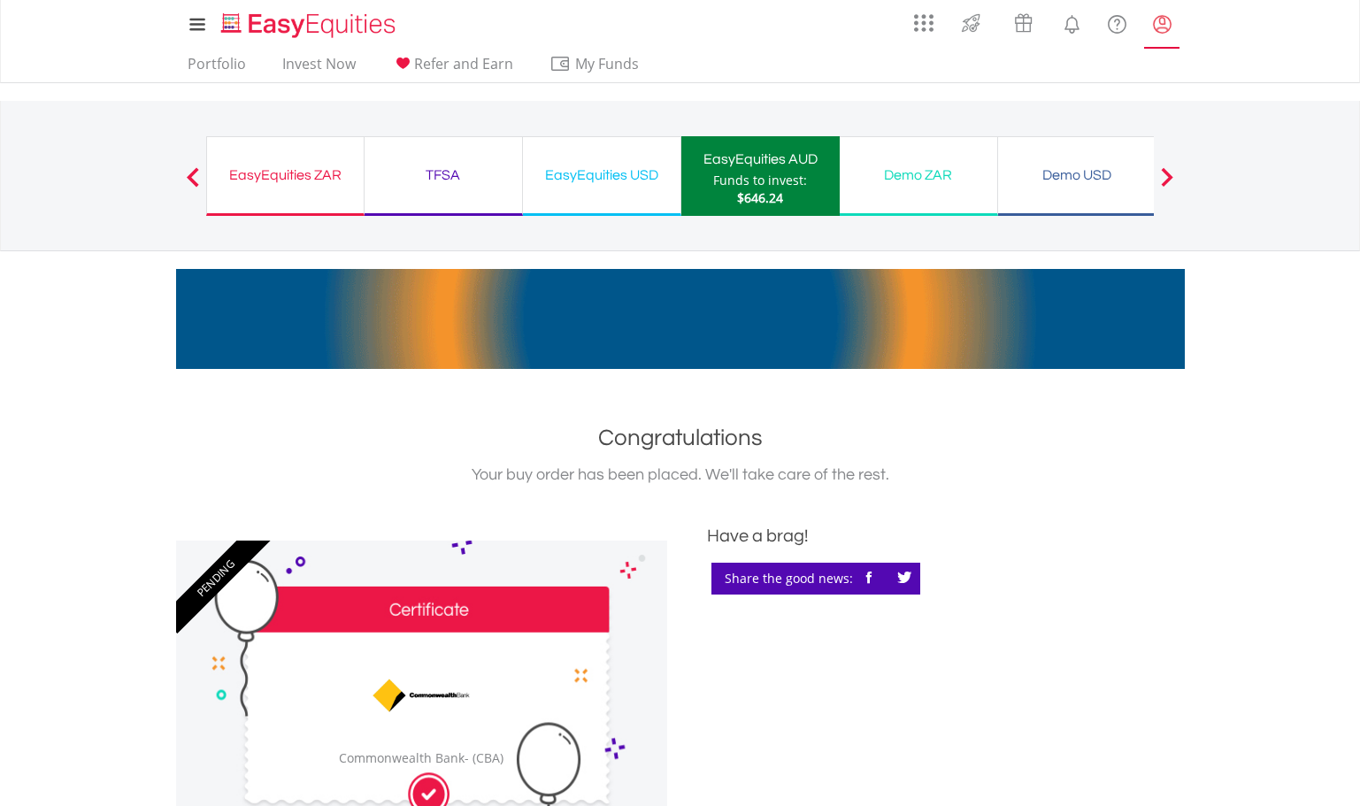
click at [1160, 27] on lord-icon "My Profile" at bounding box center [1162, 24] width 22 height 22
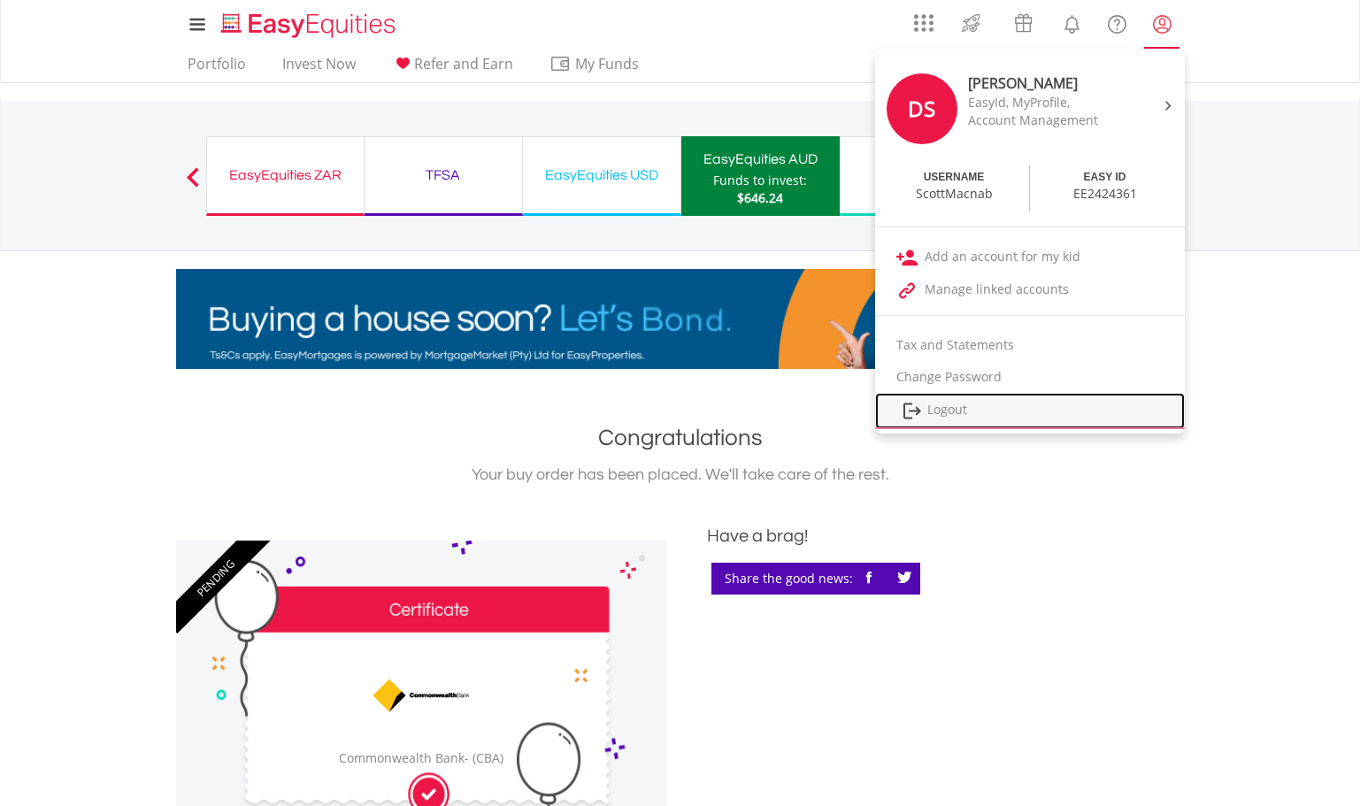
click at [943, 406] on link "Logout" at bounding box center [1030, 411] width 310 height 36
